Goal: Task Accomplishment & Management: Complete application form

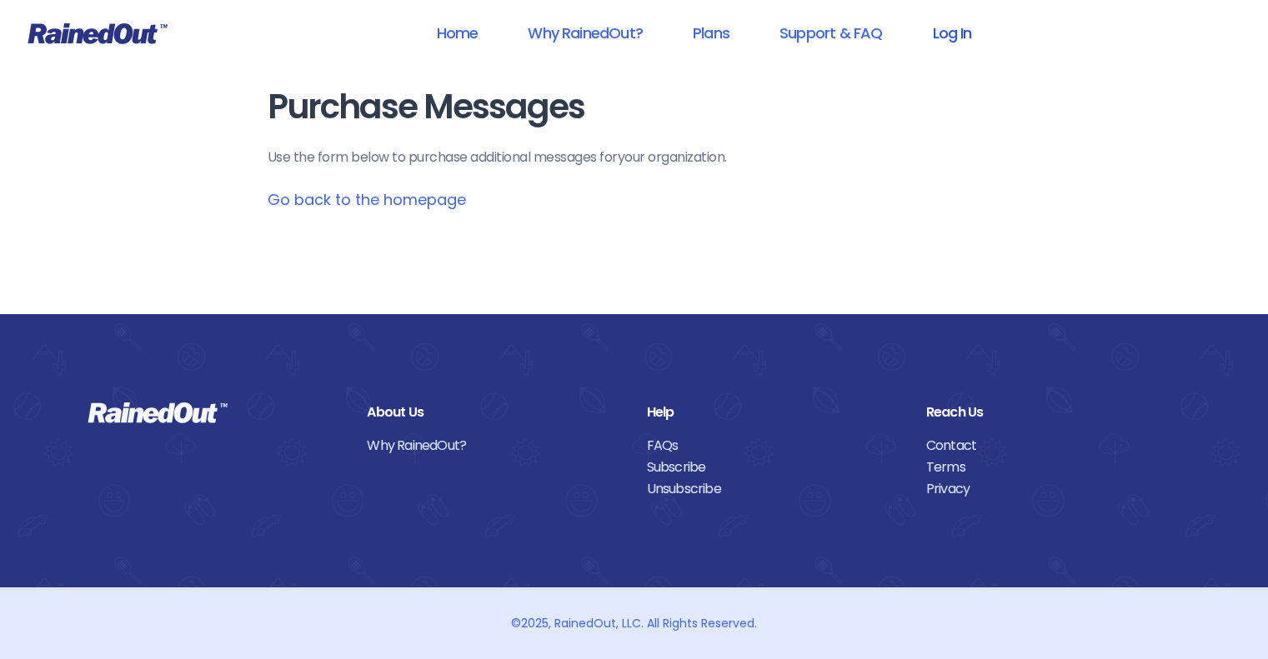
click at [966, 33] on link "Log In" at bounding box center [951, 33] width 83 height 38
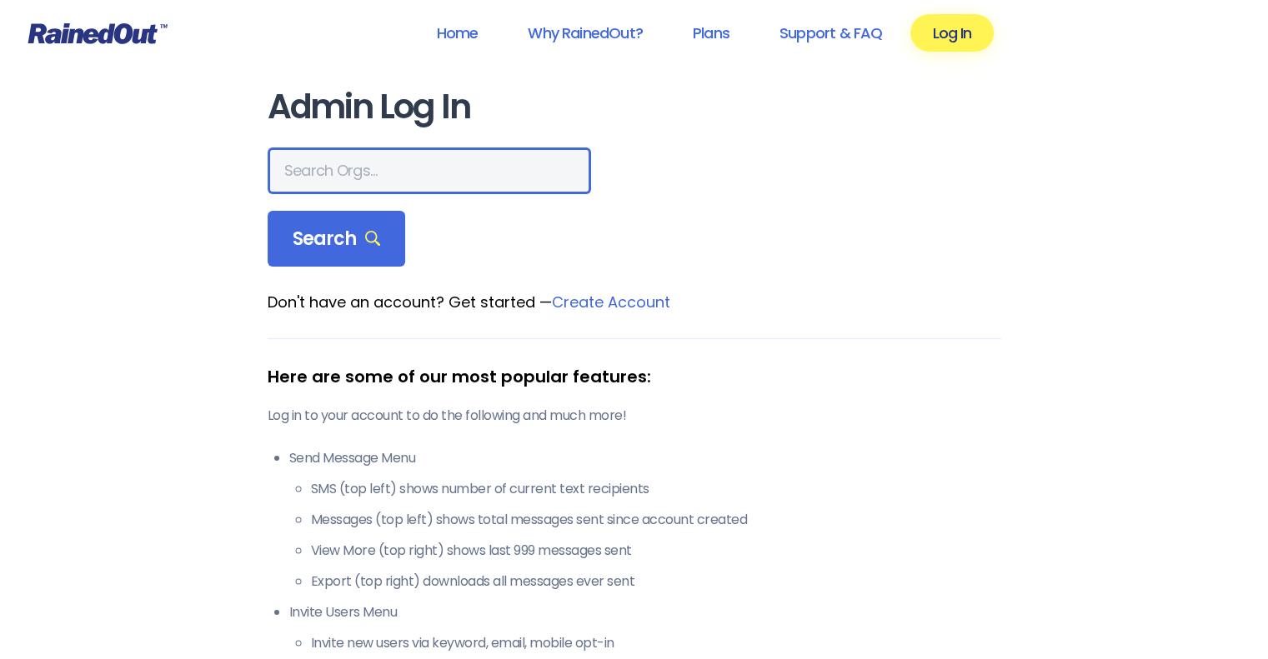
click at [398, 155] on input "text" at bounding box center [429, 171] width 323 height 47
click at [363, 174] on input "text" at bounding box center [429, 171] width 323 height 47
type input "union little league"
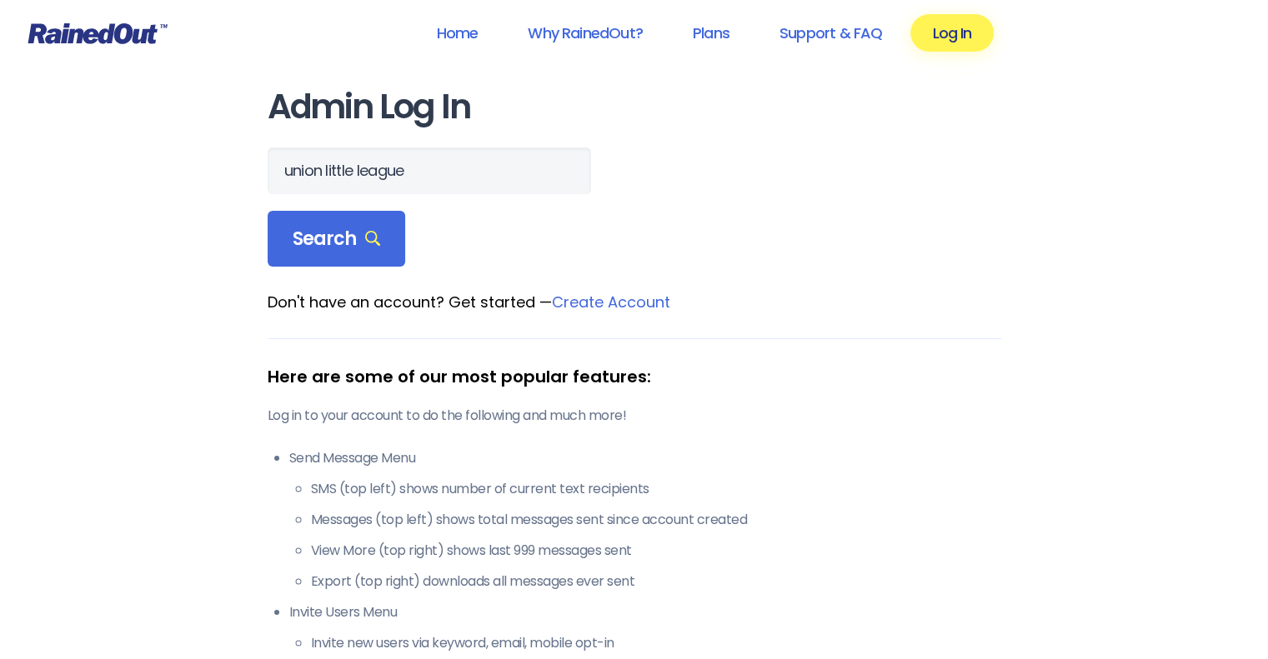
click at [635, 185] on div "union little league" at bounding box center [635, 171] width 734 height 47
click at [343, 245] on span "Search" at bounding box center [337, 239] width 88 height 23
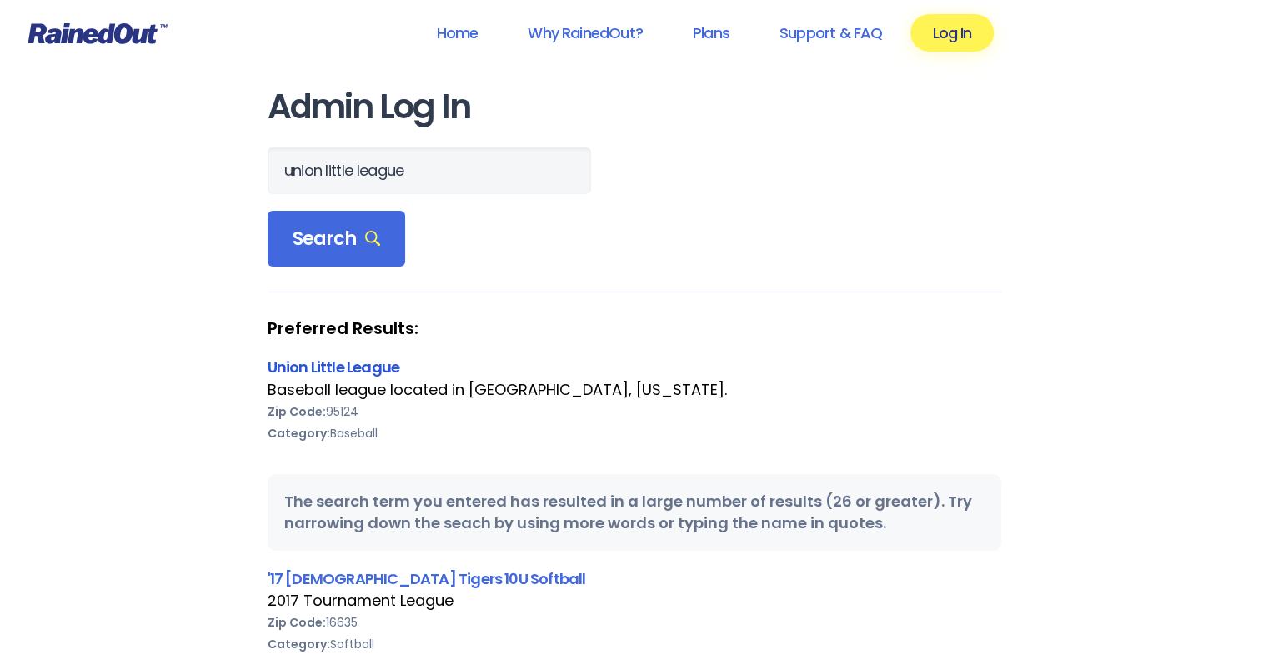
click at [355, 368] on link "Union Little League" at bounding box center [334, 367] width 133 height 21
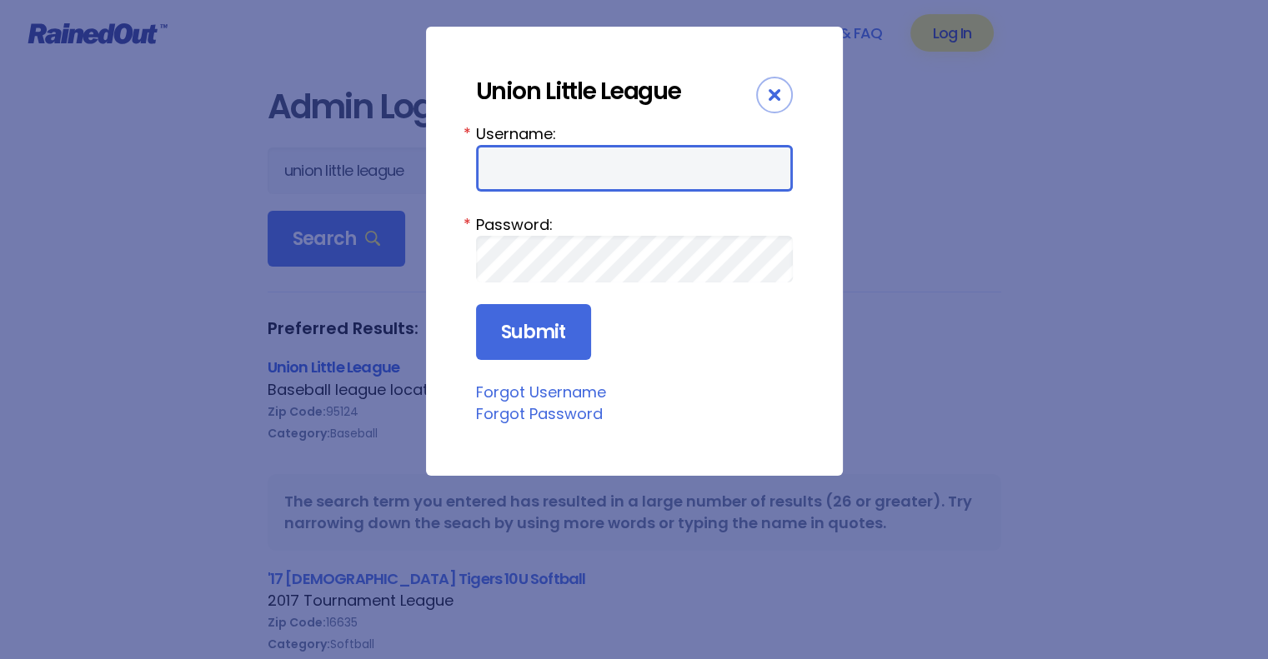
type input "unionlittleleague"
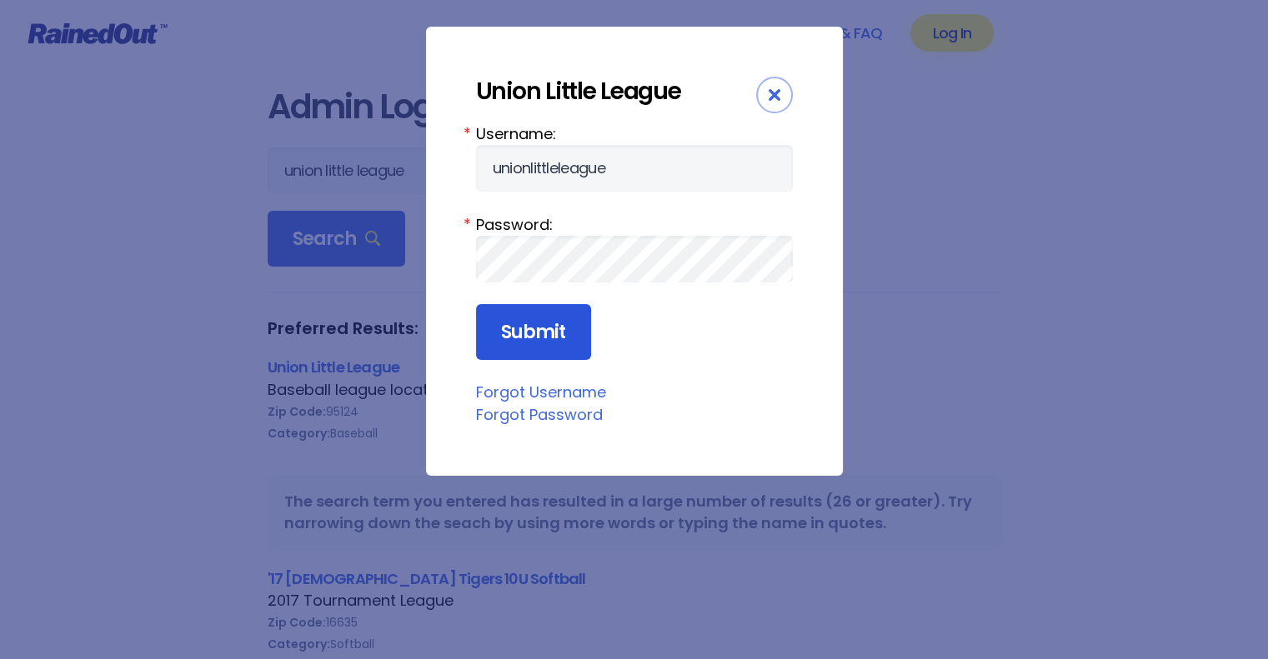
click at [504, 312] on input "Submit" at bounding box center [533, 332] width 115 height 57
